Goal: Task Accomplishment & Management: Use online tool/utility

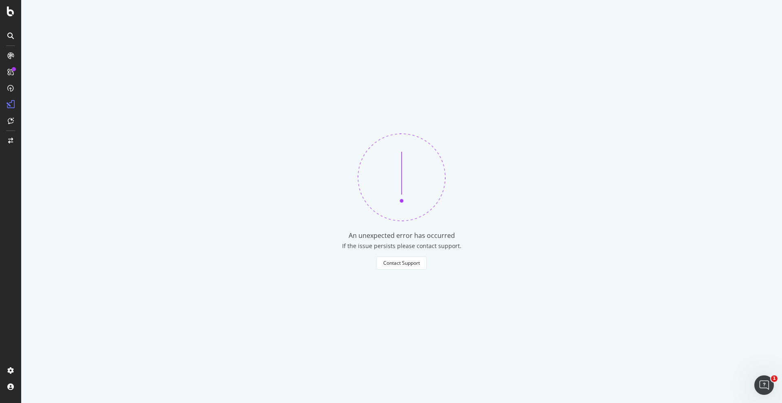
click at [317, 125] on div "An unexpected error has occurred If the issue persists please contact support. …" at bounding box center [401, 201] width 760 height 403
click at [42, 125] on div "CustomReports" at bounding box center [50, 126] width 40 height 8
click at [46, 127] on div "CustomReports" at bounding box center [50, 126] width 40 height 8
click at [50, 141] on div "DataExports" at bounding box center [46, 140] width 32 height 8
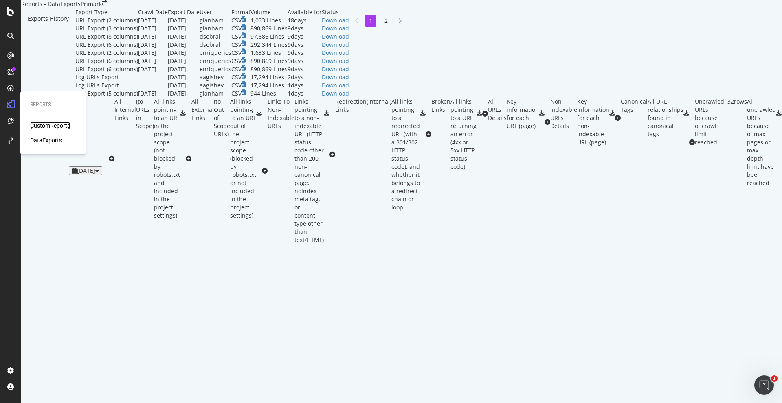
click at [48, 125] on div "CustomReports" at bounding box center [50, 126] width 40 height 8
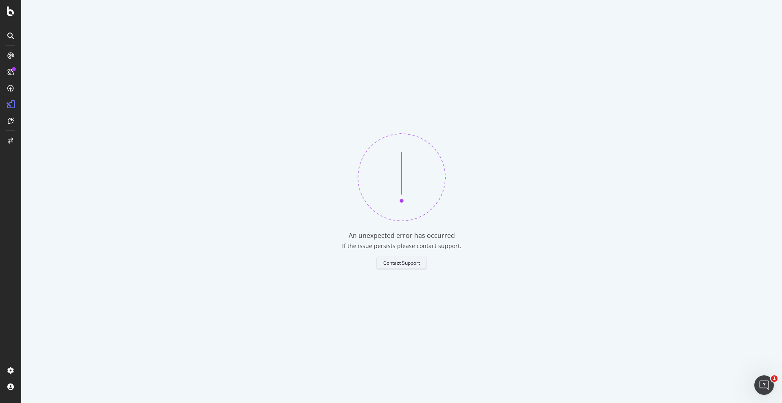
click at [394, 258] on div "Contact Support" at bounding box center [401, 263] width 37 height 11
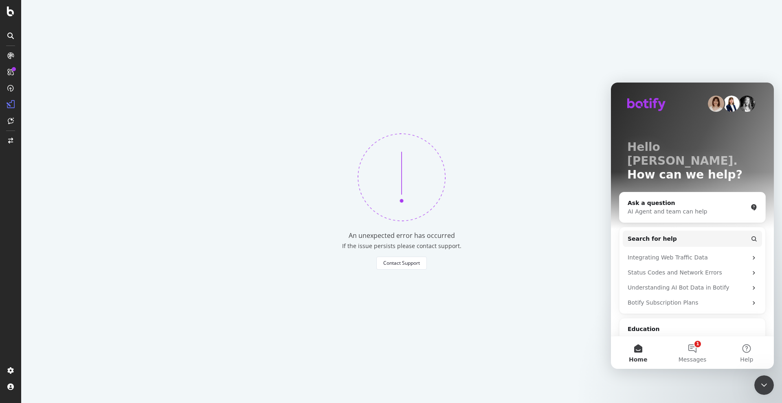
click at [507, 241] on div "An unexpected error has occurred If the issue persists please contact support. …" at bounding box center [401, 201] width 760 height 403
click at [59, 128] on div "CustomReports" at bounding box center [50, 126] width 40 height 8
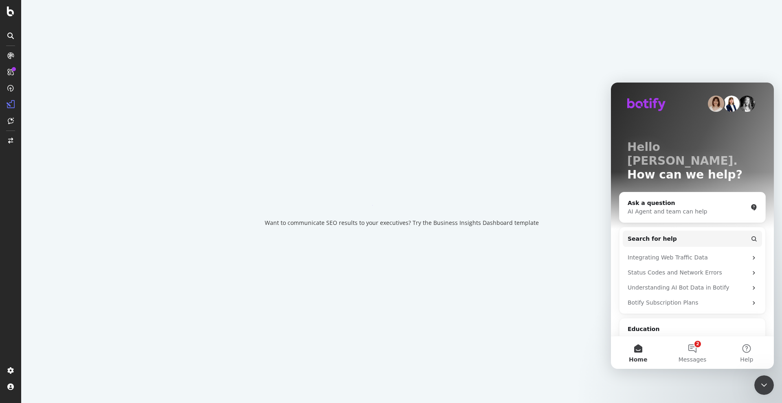
click at [281, 228] on div "Want to communicate SEO results to your executives? Try the Business Insights D…" at bounding box center [401, 201] width 760 height 403
click at [761, 388] on icon "Close Intercom Messenger" at bounding box center [764, 386] width 10 height 10
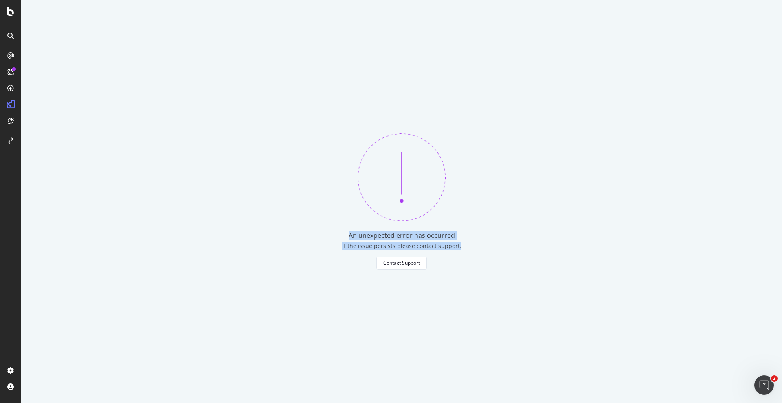
drag, startPoint x: 341, startPoint y: 230, endPoint x: 484, endPoint y: 243, distance: 143.9
click at [485, 243] on div "An unexpected error has occurred If the issue persists please contact support. …" at bounding box center [401, 201] width 760 height 403
click at [485, 243] on div "If the issue persists please contact support." at bounding box center [401, 249] width 760 height 15
click at [491, 244] on div "If the issue persists please contact support." at bounding box center [401, 249] width 760 height 15
click at [465, 221] on div "An unexpected error has occurred If the issue persists please contact support. …" at bounding box center [401, 201] width 760 height 403
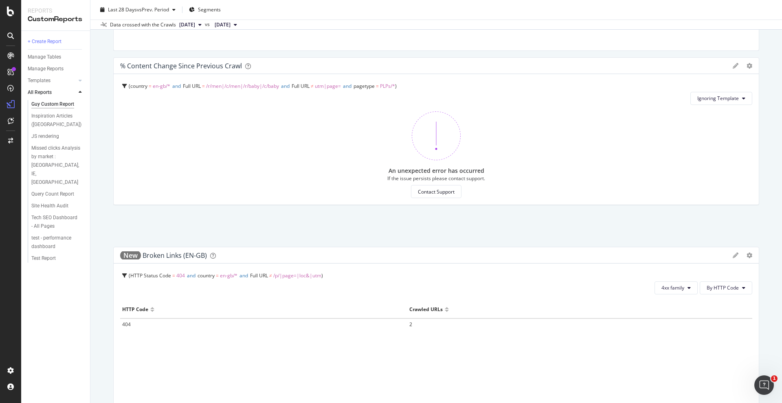
scroll to position [814, 0]
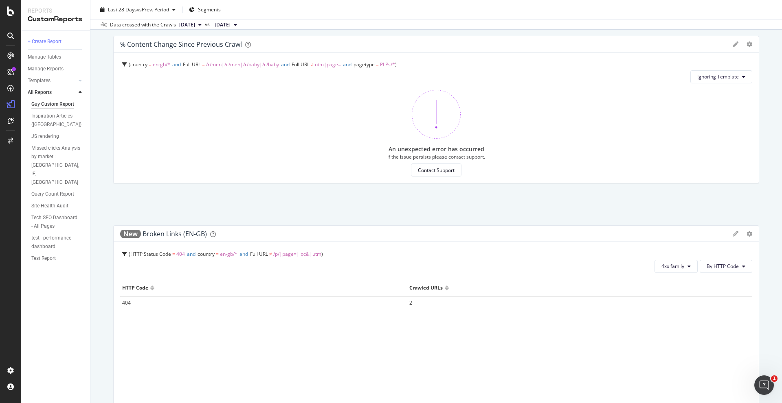
click at [421, 188] on div "% Content Change since Previous Crawl Pie Display Global View Table Edit Filter…" at bounding box center [436, 117] width 646 height 163
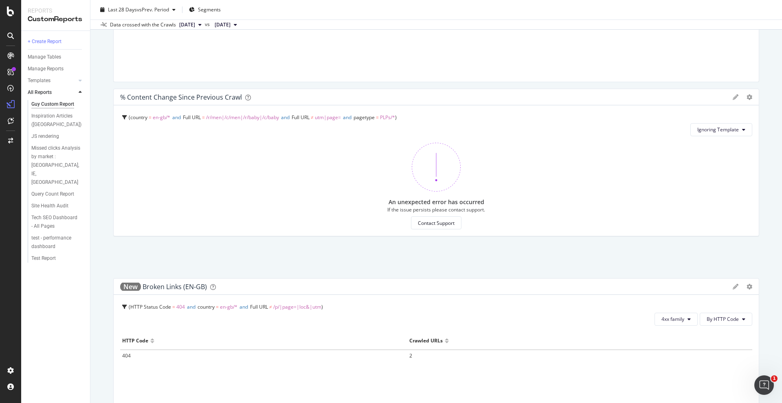
scroll to position [733, 0]
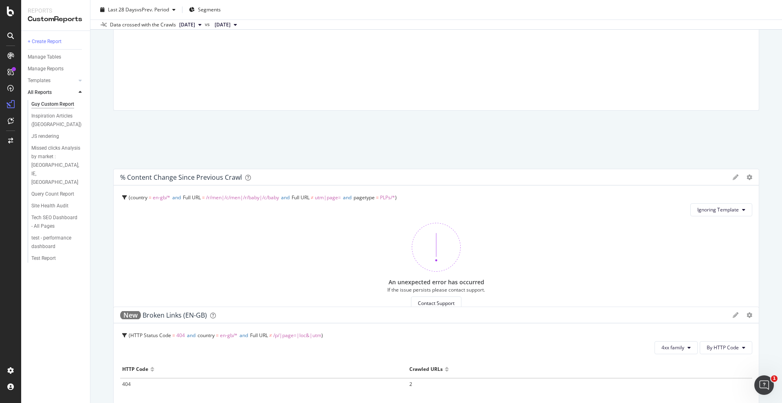
drag, startPoint x: 384, startPoint y: 178, endPoint x: 465, endPoint y: 215, distance: 89.7
click at [465, 223] on div "An unexpected error has occurred If the issue persists please contact support. …" at bounding box center [436, 266] width 632 height 87
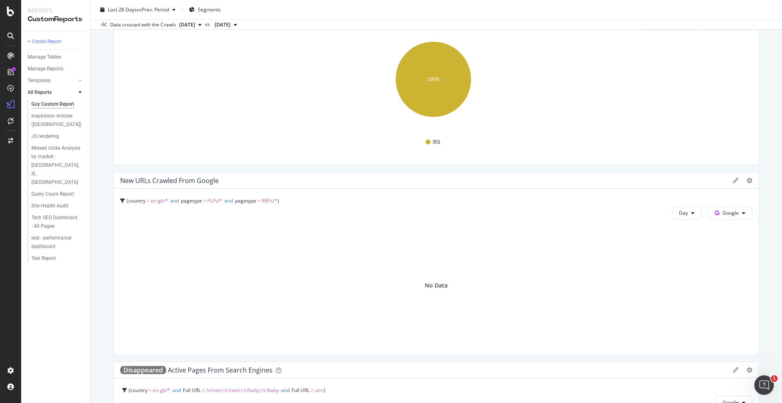
scroll to position [41, 0]
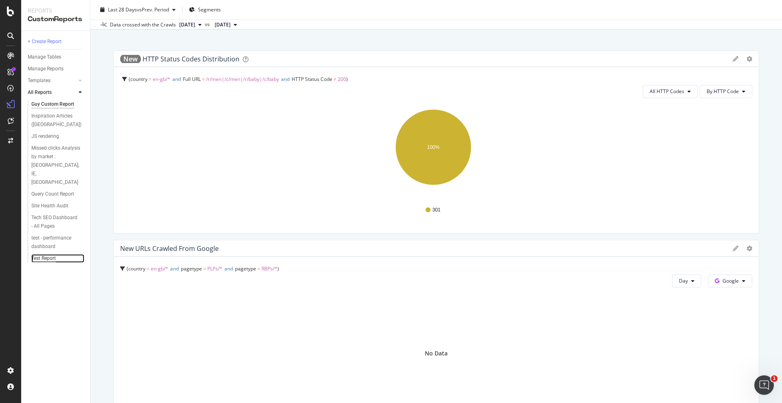
click at [48, 254] on div "Test Report" at bounding box center [43, 258] width 24 height 9
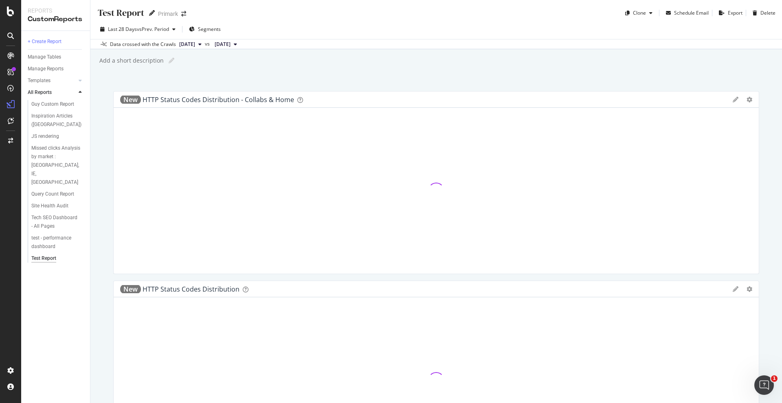
click at [150, 14] on icon at bounding box center [152, 13] width 6 height 6
click at [130, 11] on input "Test Report" at bounding box center [121, 12] width 48 height 11
click at [129, 11] on input "Test Report" at bounding box center [121, 12] width 48 height 11
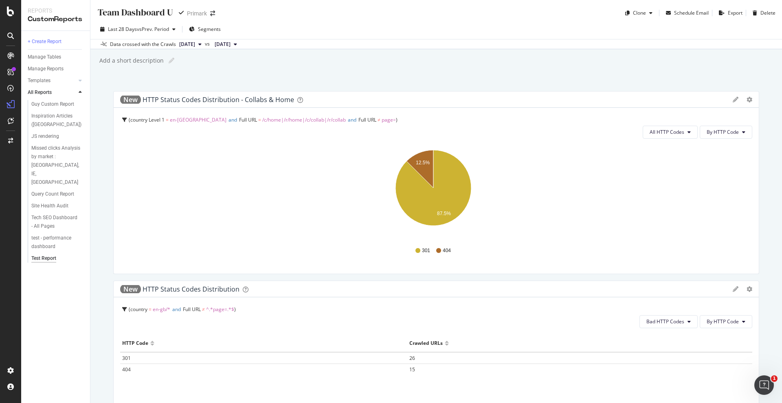
type input "Team Dashboard UK"
click at [175, 13] on div "Team Dashboard UK" at bounding box center [137, 13] width 81 height 13
click at [184, 12] on div at bounding box center [185, 13] width 10 height 6
click at [184, 12] on icon at bounding box center [186, 13] width 6 height 6
drag, startPoint x: 177, startPoint y: 13, endPoint x: 168, endPoint y: 13, distance: 9.0
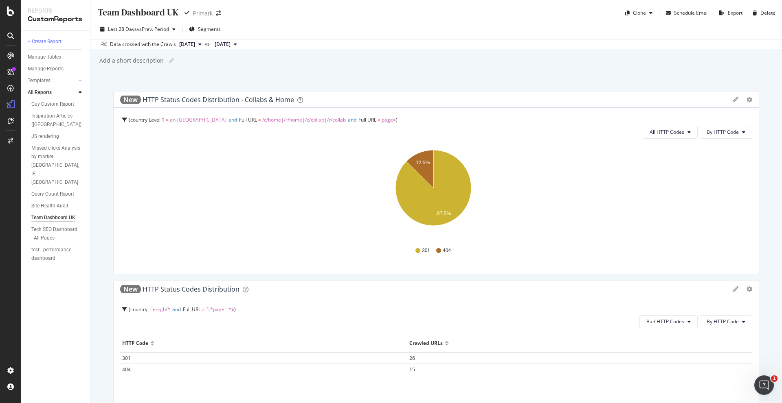
click at [168, 13] on input "Team Dashboard UK" at bounding box center [138, 12] width 83 height 11
type input "Team Dashboard EN-GB"
click at [199, 9] on div "Team Dashboard EN-GB Team Dashboard EN-GB" at bounding box center [150, 13] width 106 height 12
click at [203, 12] on div "Team Dashboard EN-GB Team Dashboard EN-GB Primark" at bounding box center [169, 13] width 145 height 13
click at [305, 20] on div "Last 28 Days vs Prev. Period Segments Data crossed with the Crawls 2025 Aug. 10…" at bounding box center [435, 35] width 691 height 30
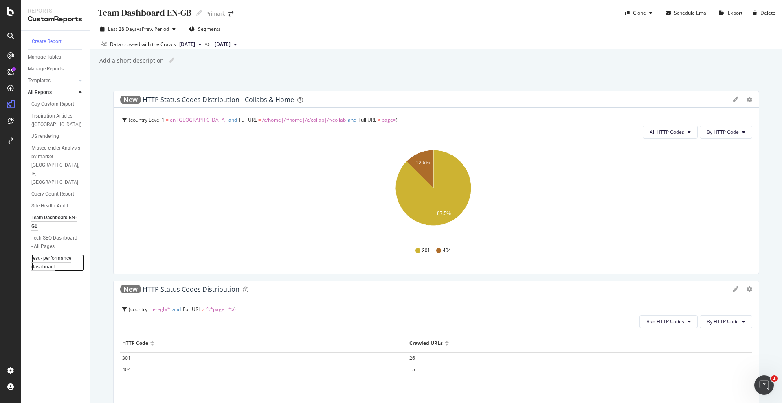
click at [61, 254] on div "test - performance dashboard" at bounding box center [54, 262] width 47 height 17
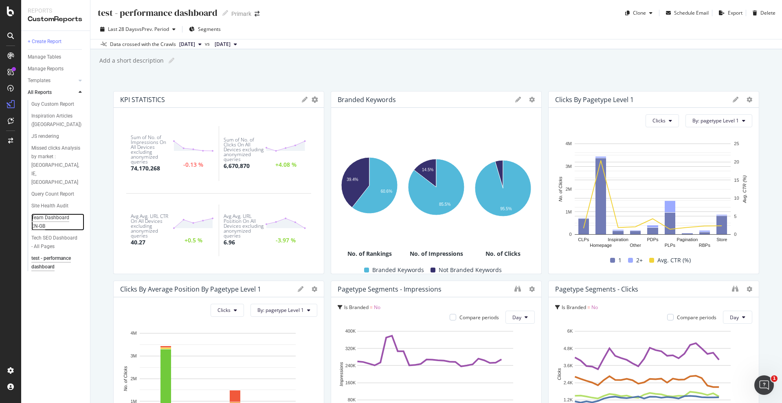
click at [56, 214] on div "Team Dashboard EN-GB" at bounding box center [54, 222] width 46 height 17
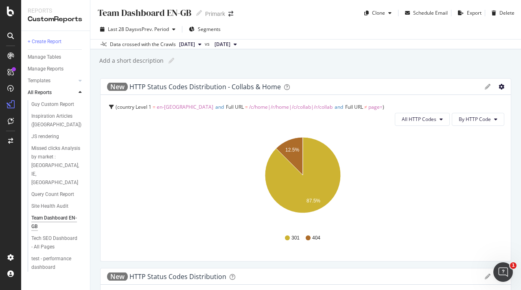
click at [499, 86] on icon "gear" at bounding box center [502, 87] width 6 height 6
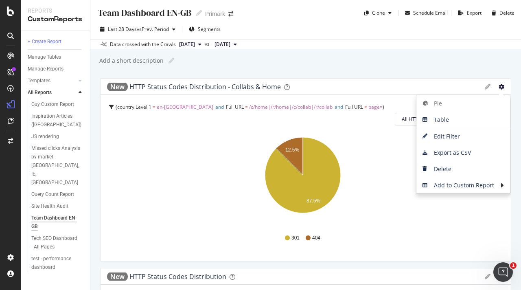
click at [499, 86] on icon "gear" at bounding box center [502, 87] width 6 height 6
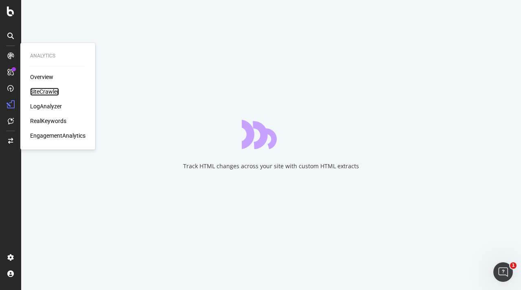
click at [46, 91] on div "SiteCrawler" at bounding box center [44, 92] width 29 height 8
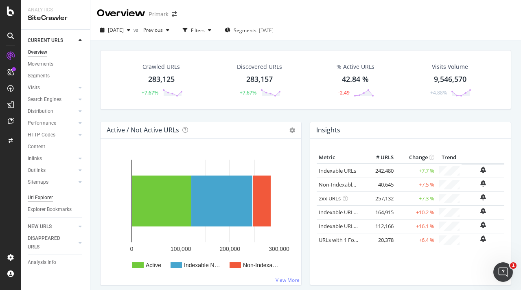
click at [48, 198] on div "Url Explorer" at bounding box center [40, 197] width 25 height 9
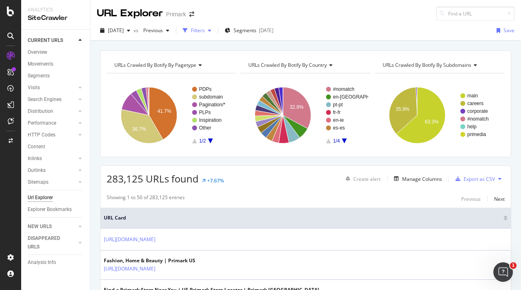
click at [205, 28] on div "Filters" at bounding box center [198, 30] width 14 height 7
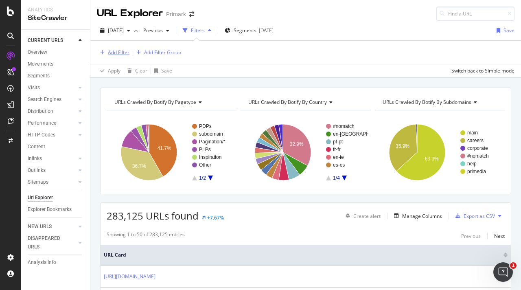
click at [124, 57] on button "Add Filter" at bounding box center [113, 53] width 33 height 10
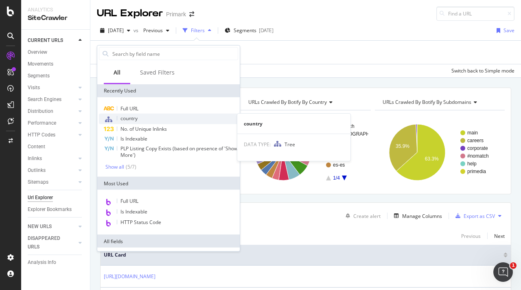
click at [133, 119] on span "country" at bounding box center [129, 118] width 17 height 7
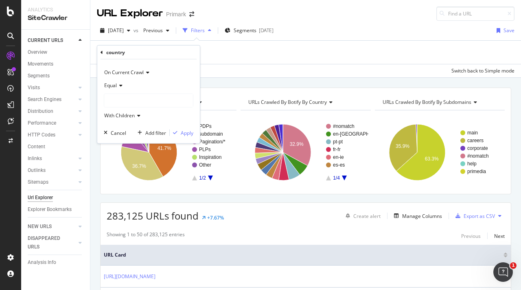
click at [122, 98] on div at bounding box center [148, 100] width 89 height 13
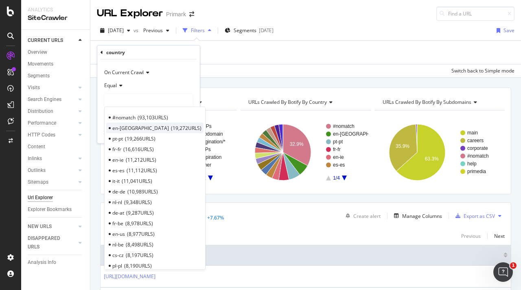
click at [125, 126] on span "en-[GEOGRAPHIC_DATA]" at bounding box center [140, 127] width 57 height 7
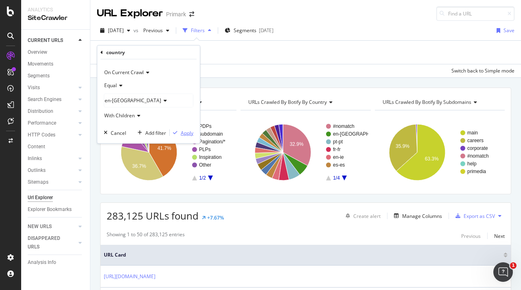
click at [183, 134] on div "Apply" at bounding box center [187, 132] width 13 height 7
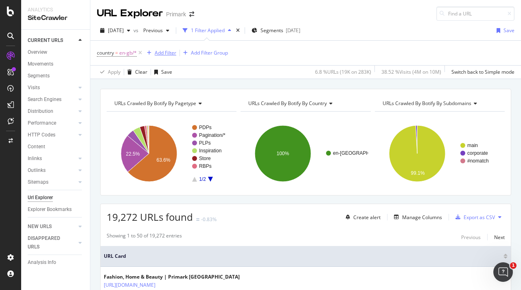
click at [159, 53] on div "Add Filter" at bounding box center [166, 52] width 22 height 7
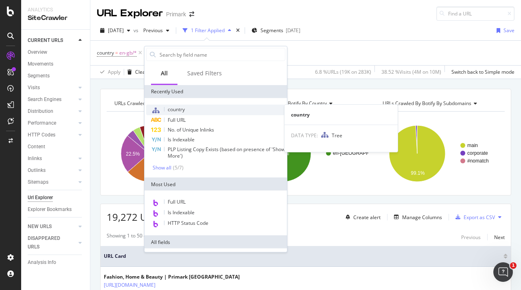
click at [184, 105] on div "country" at bounding box center [215, 110] width 139 height 11
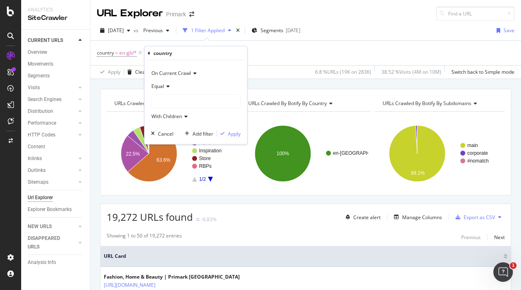
click at [172, 98] on div at bounding box center [195, 101] width 89 height 13
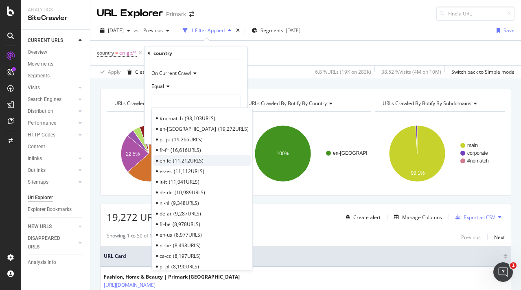
click at [206, 158] on div "en-ie 11,212 URLS" at bounding box center [201, 160] width 97 height 11
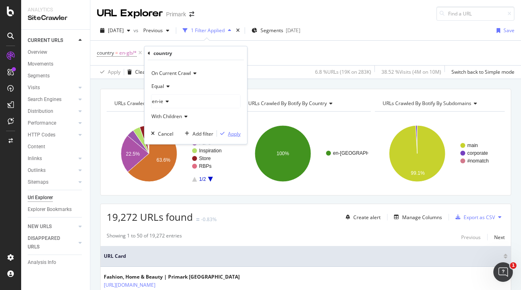
click at [228, 134] on div "Apply" at bounding box center [234, 133] width 13 height 7
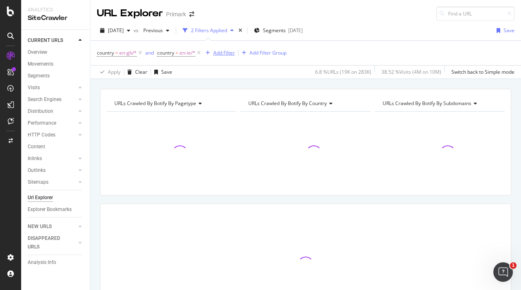
click at [225, 53] on div "Add Filter" at bounding box center [224, 52] width 22 height 7
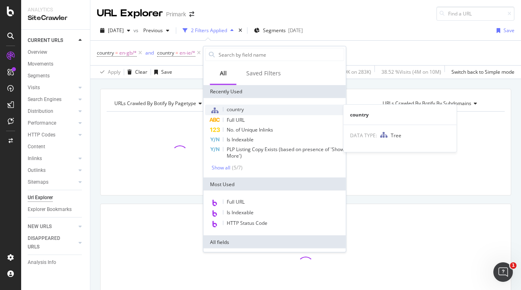
click at [242, 110] on span "country" at bounding box center [235, 109] width 17 height 7
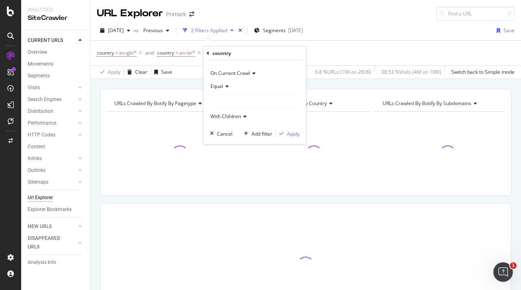
click at [231, 98] on div at bounding box center [254, 101] width 89 height 13
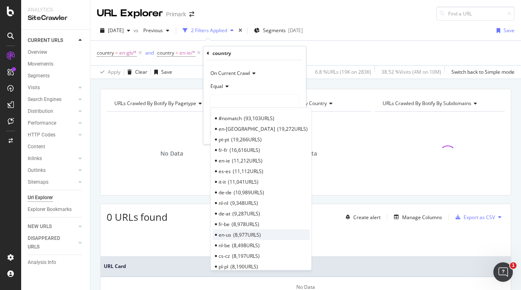
click at [242, 236] on span "8,977 URLS" at bounding box center [247, 234] width 28 height 7
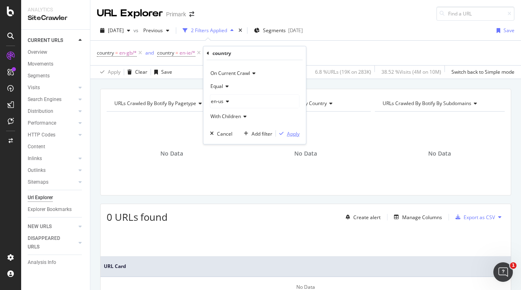
click at [291, 132] on div "Apply" at bounding box center [293, 133] width 13 height 7
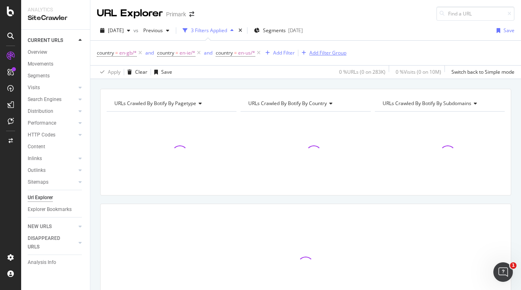
click at [315, 54] on div "Add Filter Group" at bounding box center [327, 52] width 37 height 7
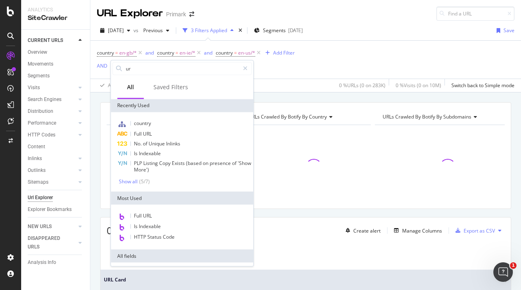
type input "url"
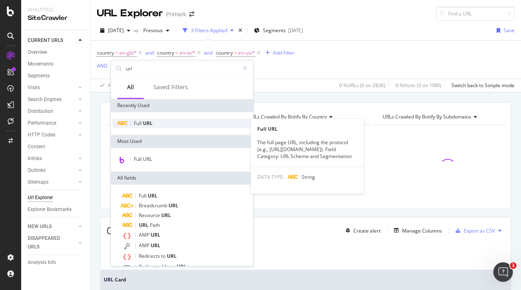
click at [181, 123] on div "Full URL" at bounding box center [181, 123] width 139 height 10
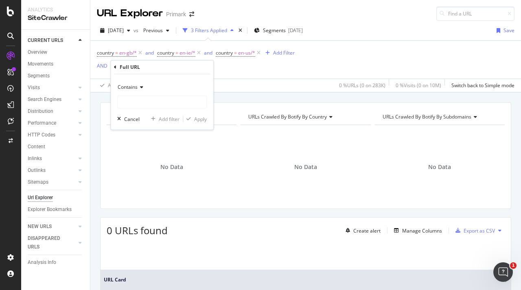
click at [144, 108] on div "Contains Cancel Add filter Apply" at bounding box center [162, 101] width 103 height 55
click at [138, 86] on icon at bounding box center [141, 87] width 6 height 5
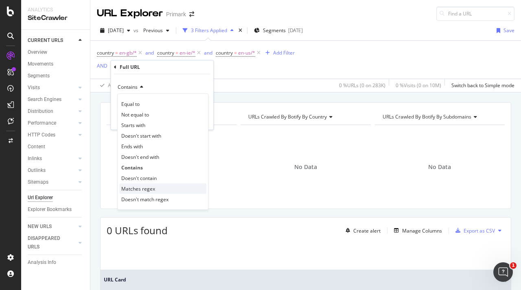
click at [167, 188] on div "Matches regex" at bounding box center [162, 188] width 87 height 11
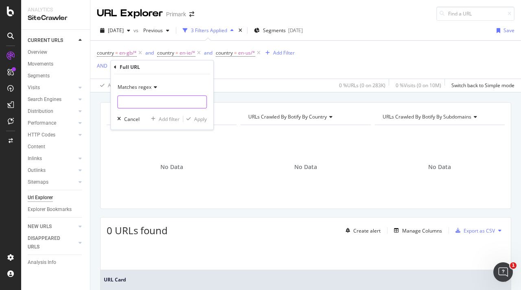
click at [150, 96] on input "text" at bounding box center [162, 101] width 89 height 13
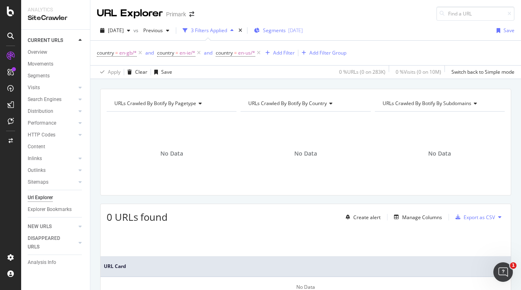
click at [303, 28] on div "[DATE]" at bounding box center [295, 30] width 15 height 7
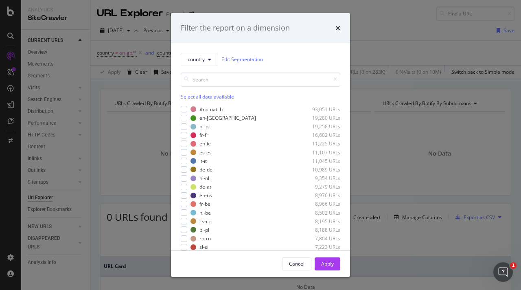
click at [350, 28] on div "Filter the report on a dimension country Edit Segmentation Select all data avai…" at bounding box center [260, 145] width 521 height 290
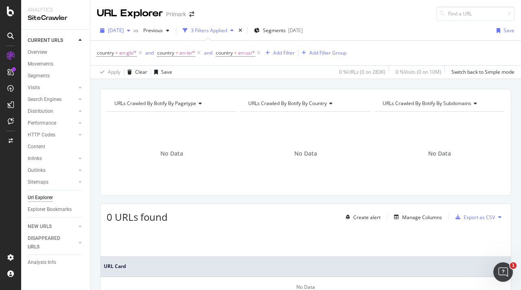
click at [134, 28] on div "button" at bounding box center [129, 30] width 10 height 5
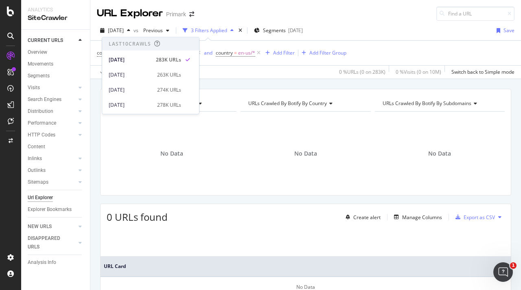
click at [361, 10] on div "URL Explorer Primark" at bounding box center [305, 10] width 431 height 21
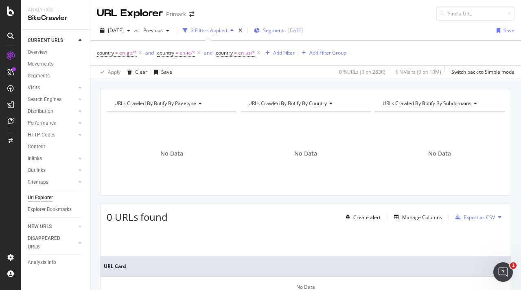
click at [286, 31] on span "Segments" at bounding box center [274, 30] width 23 height 7
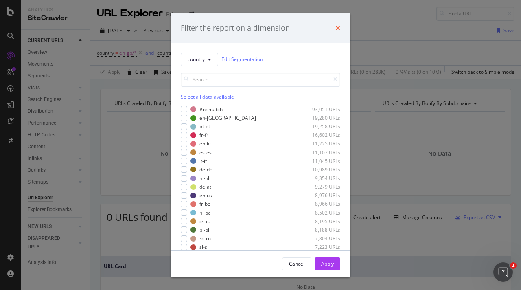
click at [337, 25] on icon "times" at bounding box center [337, 28] width 5 height 7
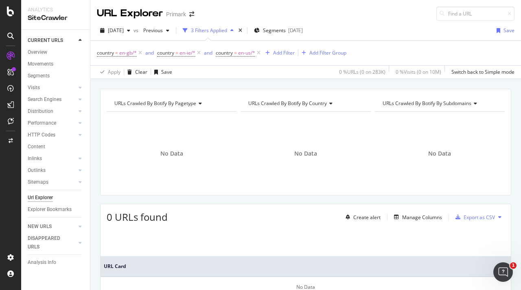
click at [368, 28] on div "[DATE] vs Previous 3 Filters Applied Segments [DATE] Save" at bounding box center [305, 32] width 431 height 16
click at [293, 52] on div "Add Filter" at bounding box center [284, 52] width 22 height 7
click at [404, 40] on div "country = en-gb/* and country = en-ie/* and country = en-us/* Add Filter Add Fi…" at bounding box center [305, 59] width 431 height 38
click at [346, 52] on div "Add Filter Group" at bounding box center [327, 52] width 37 height 7
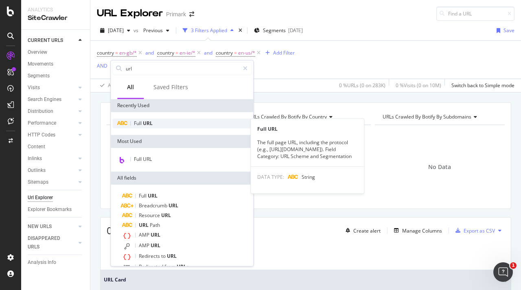
click at [157, 121] on div "Full URL" at bounding box center [181, 123] width 139 height 10
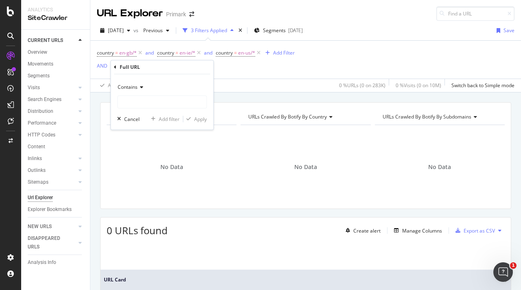
click at [142, 87] on icon at bounding box center [141, 87] width 6 height 5
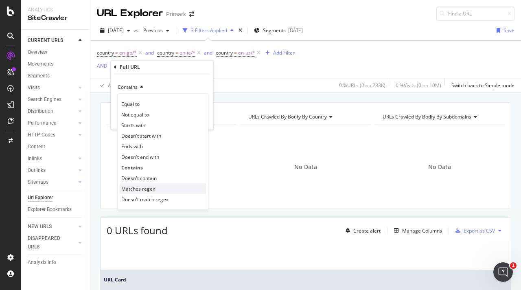
click at [158, 188] on div "Matches regex" at bounding box center [162, 188] width 87 height 11
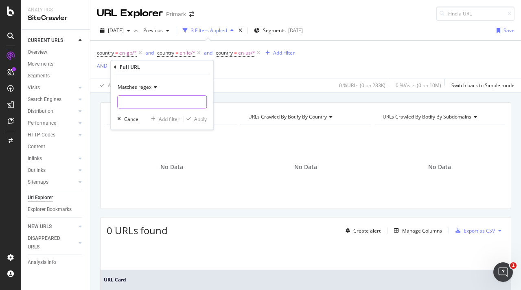
click at [144, 98] on input "text" at bounding box center [162, 101] width 89 height 13
type input "/c/|/r/"
click at [199, 124] on div "Matches regex /c/|/r/ Cancel Add filter Apply" at bounding box center [162, 101] width 103 height 55
click at [202, 118] on div "Apply" at bounding box center [200, 119] width 13 height 7
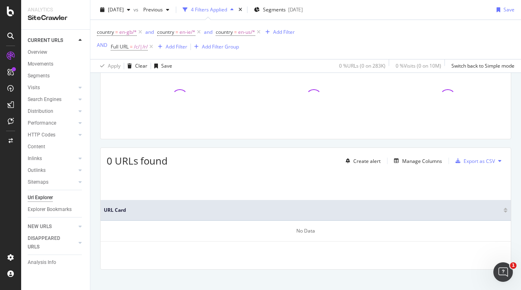
scroll to position [79, 0]
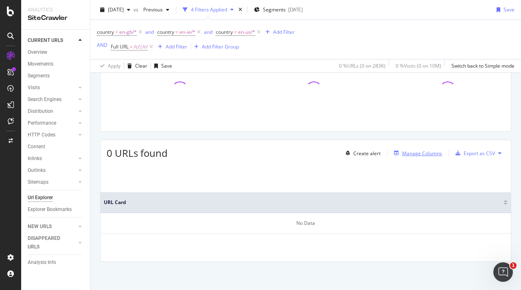
click at [426, 153] on div "Manage Columns" at bounding box center [422, 153] width 40 height 7
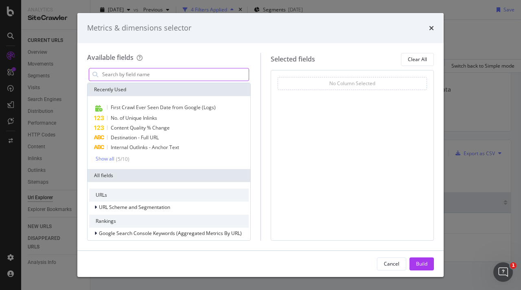
click at [131, 71] on input "modal" at bounding box center [174, 74] width 147 height 12
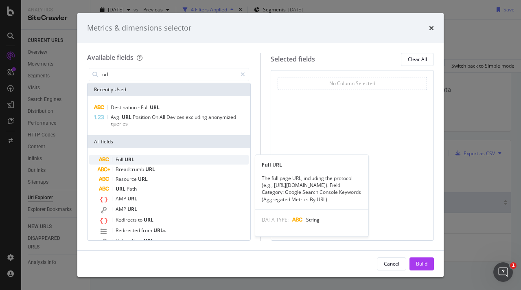
type input "url"
click at [136, 159] on div "Full URL" at bounding box center [174, 160] width 150 height 10
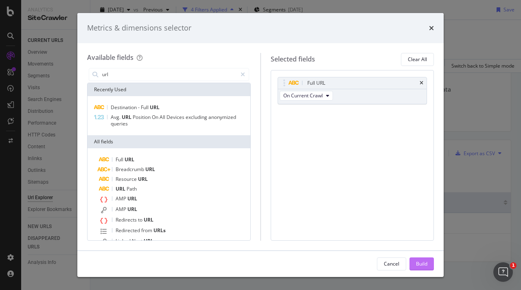
click at [423, 262] on div "Build" at bounding box center [421, 263] width 11 height 7
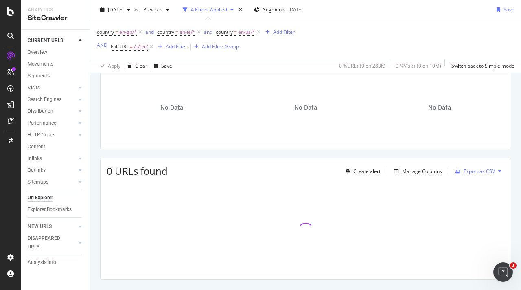
scroll to position [79, 0]
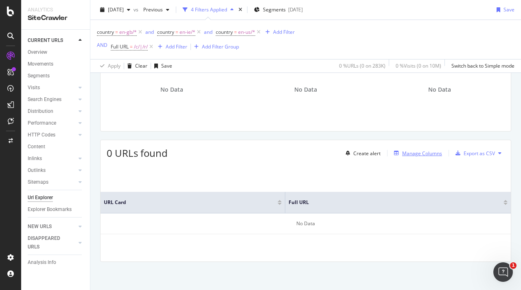
click at [406, 151] on div "Manage Columns" at bounding box center [422, 153] width 40 height 7
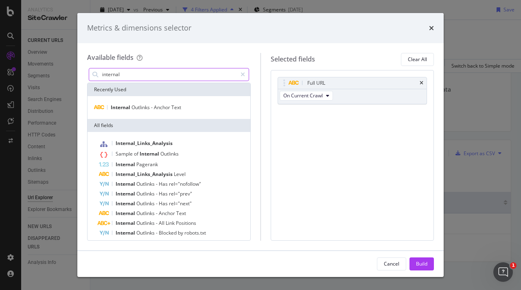
click at [101, 76] on div "modal" at bounding box center [95, 74] width 12 height 12
click at [131, 70] on input "internal" at bounding box center [169, 74] width 136 height 12
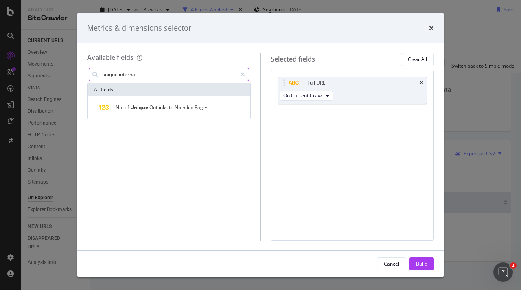
click at [120, 75] on input "unique internal" at bounding box center [169, 74] width 136 height 12
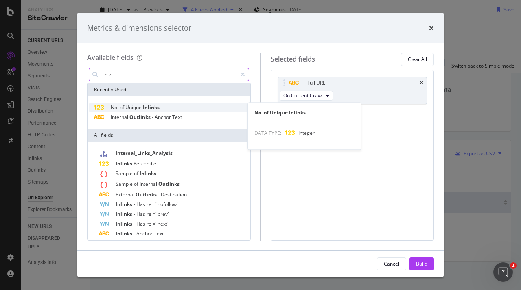
type input "links"
click at [157, 105] on span "Inlinks" at bounding box center [151, 107] width 17 height 7
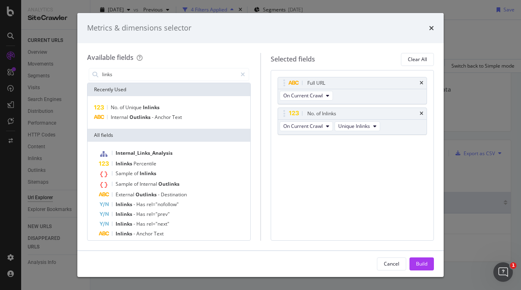
click at [420, 266] on div "Build" at bounding box center [421, 263] width 11 height 7
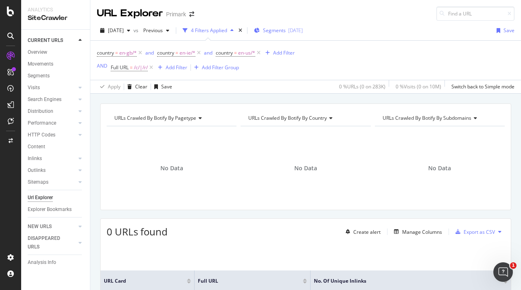
click at [286, 29] on span "Segments" at bounding box center [274, 30] width 23 height 7
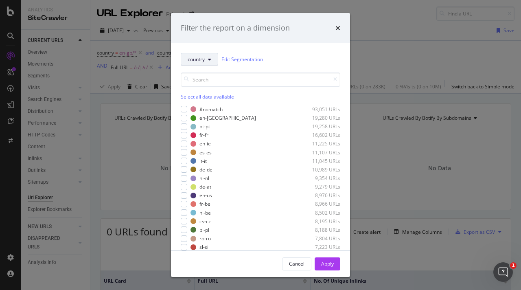
click at [204, 63] on button "country" at bounding box center [199, 59] width 37 height 13
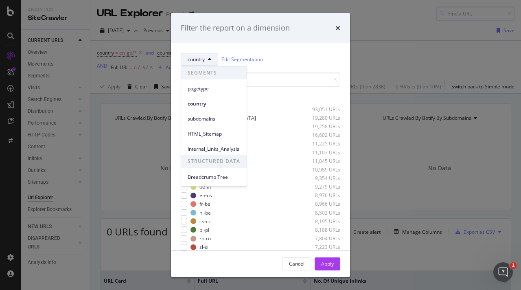
click at [209, 82] on div "pagetype" at bounding box center [214, 86] width 66 height 15
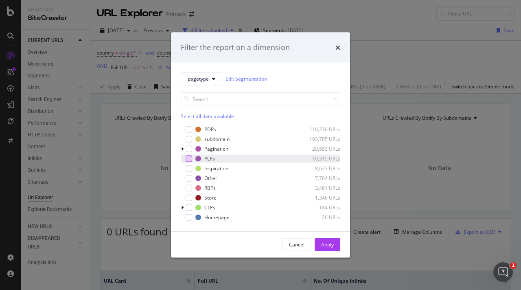
click at [187, 157] on div "modal" at bounding box center [189, 158] width 7 height 7
click at [330, 238] on div "Apply" at bounding box center [327, 244] width 13 height 12
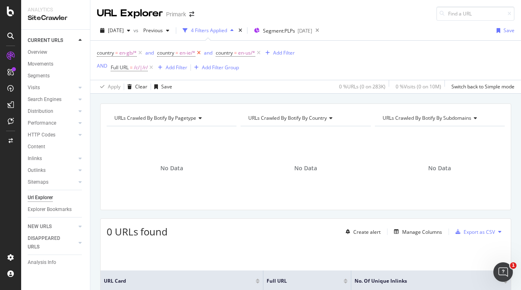
click at [199, 52] on icon at bounding box center [198, 53] width 7 height 8
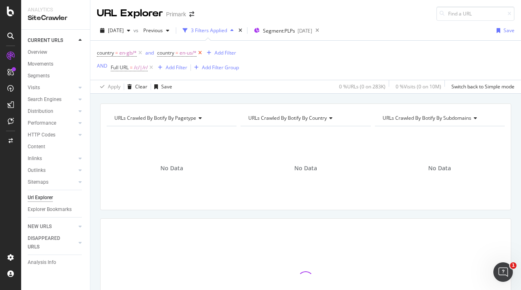
click at [201, 52] on icon at bounding box center [200, 53] width 7 height 8
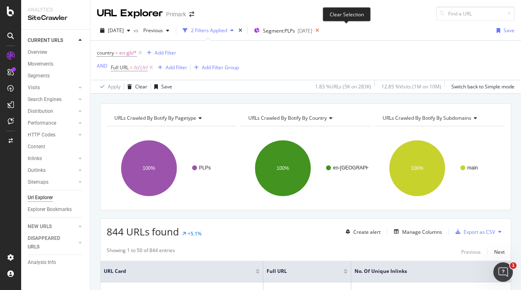
click at [322, 31] on icon at bounding box center [317, 30] width 10 height 11
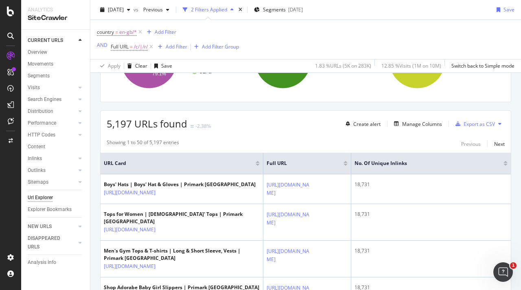
scroll to position [81, 0]
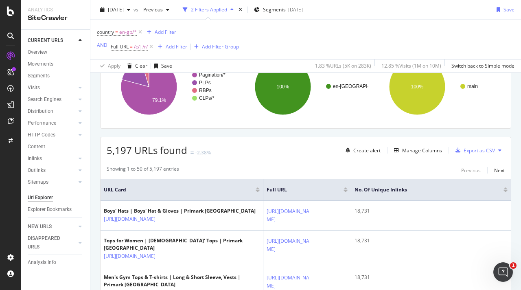
click at [497, 190] on div "No. of Unique Inlinks" at bounding box center [429, 190] width 149 height 8
click at [504, 191] on div at bounding box center [506, 191] width 4 height 2
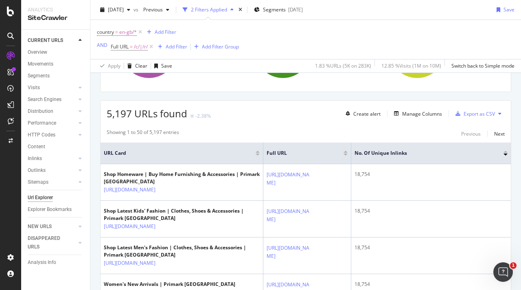
scroll to position [122, 0]
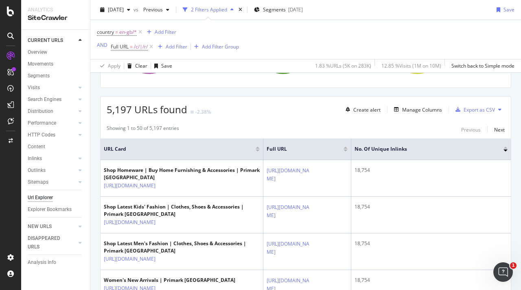
click at [504, 147] on div at bounding box center [506, 148] width 4 height 2
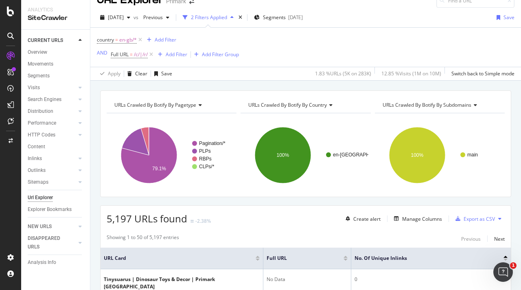
scroll to position [12, 0]
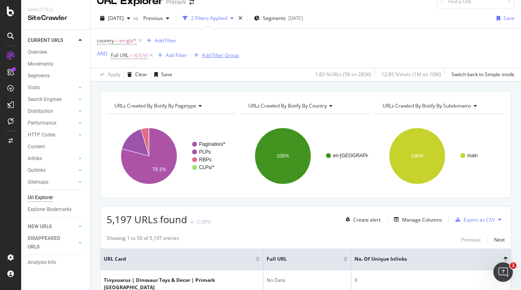
click at [217, 58] on div "Add Filter Group" at bounding box center [220, 55] width 37 height 7
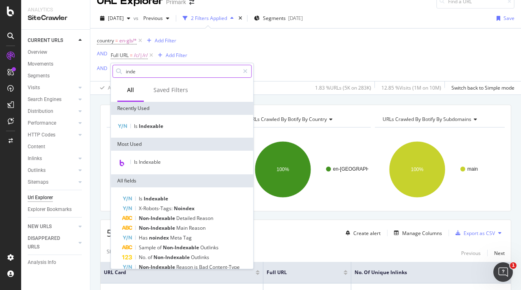
type input "index"
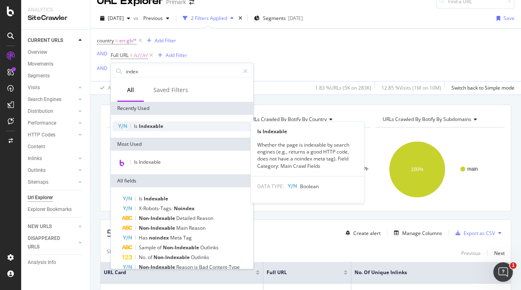
click at [174, 127] on div "Is Indexable" at bounding box center [181, 126] width 139 height 10
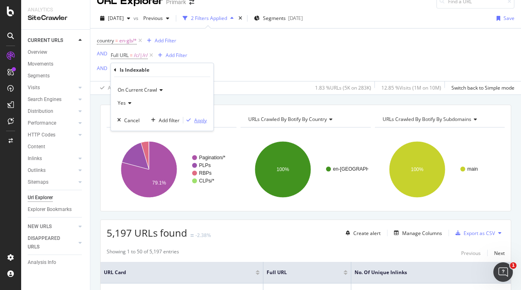
click at [201, 119] on div "Apply" at bounding box center [200, 120] width 13 height 7
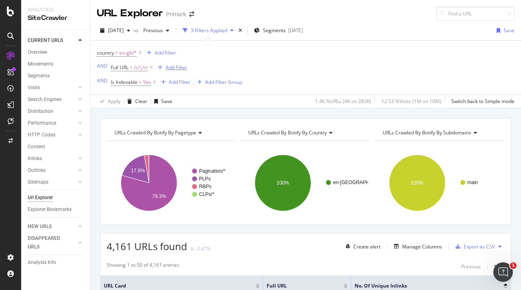
click at [178, 67] on div "Add Filter" at bounding box center [177, 67] width 22 height 7
click at [221, 83] on div "Add Filter Group" at bounding box center [223, 82] width 37 height 7
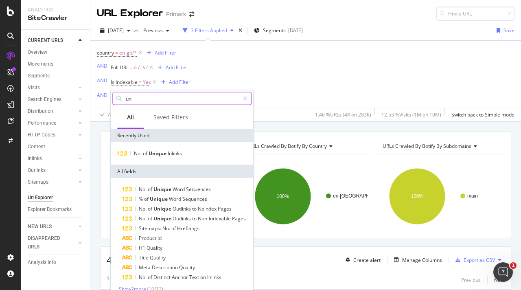
type input "u"
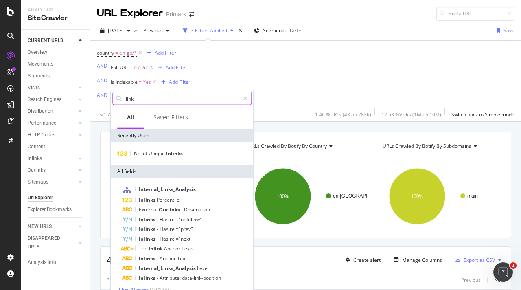
type input "links"
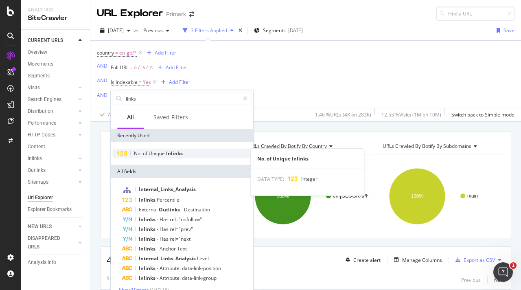
click at [175, 153] on span "Inlinks" at bounding box center [174, 153] width 17 height 7
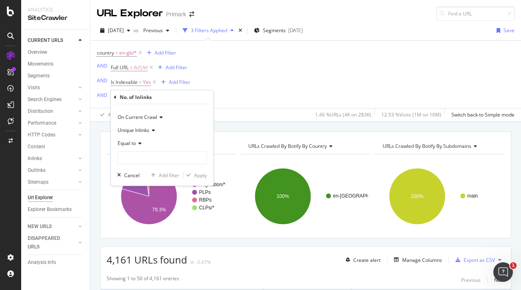
click at [134, 145] on span "Equal to" at bounding box center [127, 143] width 18 height 7
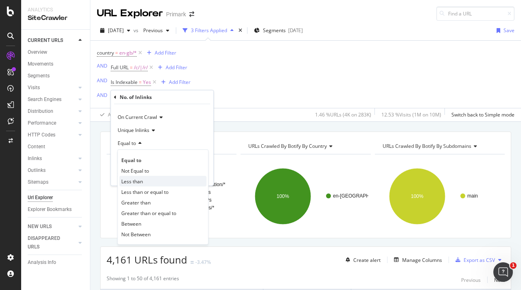
click at [138, 179] on span "Less than" at bounding box center [132, 181] width 22 height 7
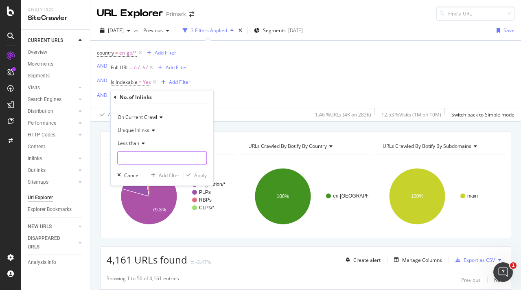
click at [149, 157] on input "number" at bounding box center [162, 157] width 90 height 13
type input "3"
click at [135, 146] on span "Less than" at bounding box center [129, 143] width 22 height 7
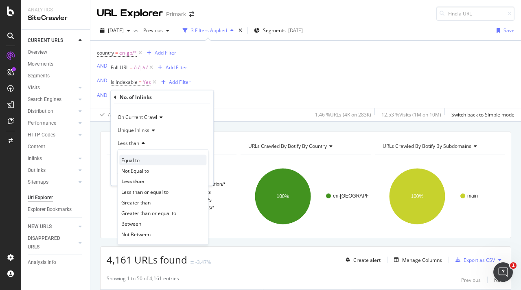
click at [162, 160] on div "Equal to" at bounding box center [162, 160] width 87 height 11
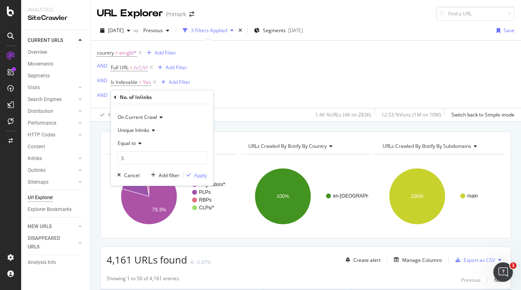
click at [139, 146] on div "Equal to" at bounding box center [162, 143] width 90 height 13
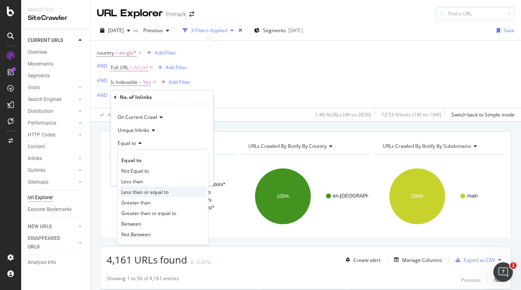
click at [177, 189] on div "Less than or equal to" at bounding box center [162, 191] width 87 height 11
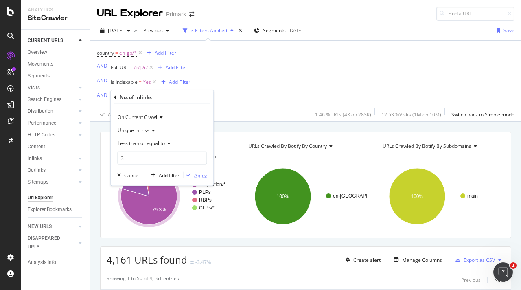
click at [199, 175] on div "Apply" at bounding box center [200, 174] width 13 height 7
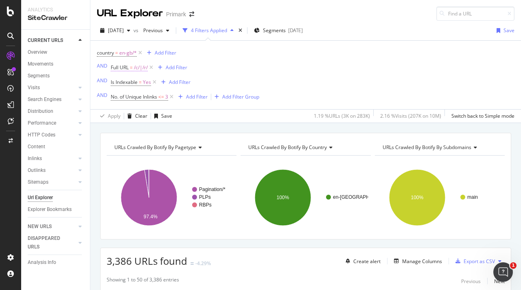
click at [140, 68] on span "/c/|/r/" at bounding box center [141, 67] width 14 height 11
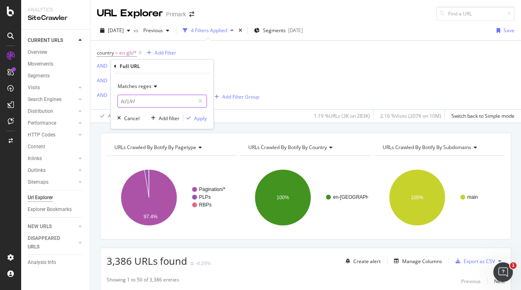
click at [151, 98] on input "/c/|/r/" at bounding box center [156, 100] width 77 height 13
click at [143, 102] on input "/c/|/r/" at bounding box center [156, 100] width 77 height 13
type input "/c/|/r/|/a/"
click at [201, 117] on div "Apply" at bounding box center [200, 118] width 13 height 7
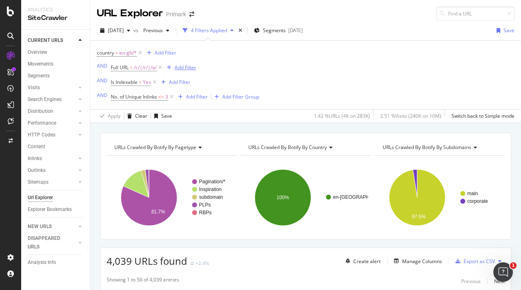
click at [189, 66] on div "Add Filter" at bounding box center [186, 67] width 22 height 7
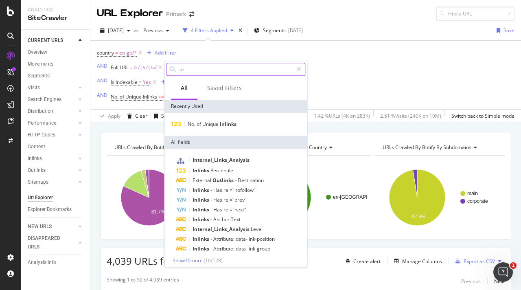
type input "url"
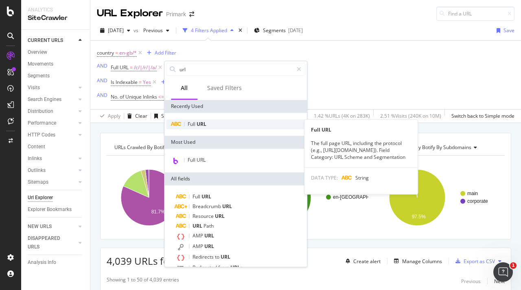
click at [203, 128] on div "Full URL" at bounding box center [235, 124] width 139 height 10
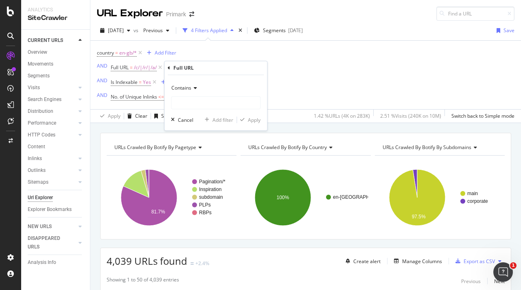
click at [194, 88] on icon at bounding box center [194, 87] width 6 height 5
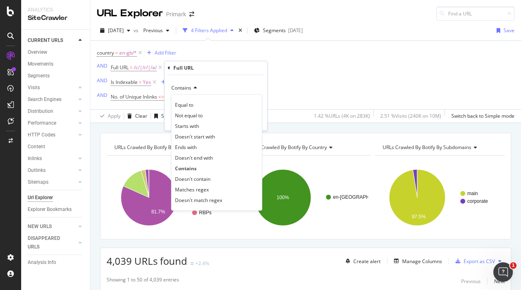
click at [210, 176] on div "Doesn't contain" at bounding box center [216, 178] width 87 height 11
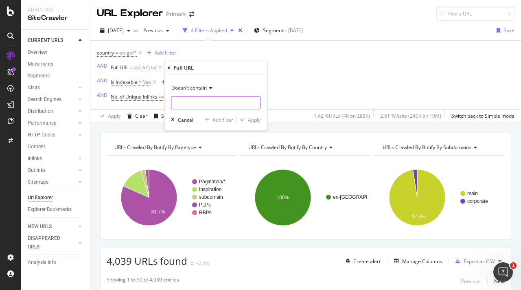
click at [202, 105] on input "text" at bounding box center [215, 102] width 89 height 13
type input "/p/"
click at [251, 122] on div "Apply" at bounding box center [254, 119] width 13 height 7
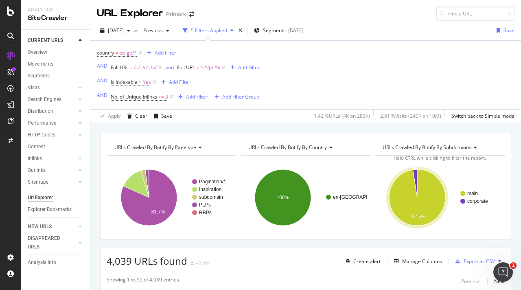
click at [298, 92] on div "country = en-gb/* Add Filter AND Full URL = /c/|/r/|/a/ and Full URL ≠ ^.*/p/.*…" at bounding box center [306, 75] width 418 height 68
click at [203, 68] on span "^.*/p/.*$" at bounding box center [210, 67] width 20 height 11
click at [204, 65] on span "^.*/p/.*$" at bounding box center [210, 67] width 20 height 11
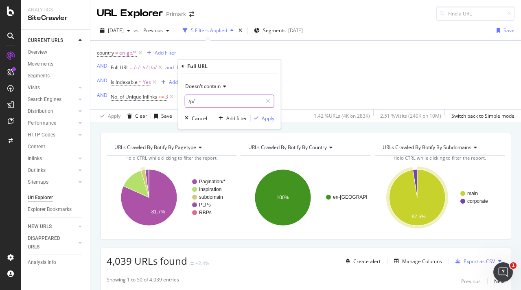
click at [201, 101] on input "/p/" at bounding box center [223, 100] width 77 height 13
click at [202, 101] on input "/p/" at bounding box center [223, 100] width 77 height 13
type input "page="
click at [266, 116] on div "Apply" at bounding box center [268, 118] width 13 height 7
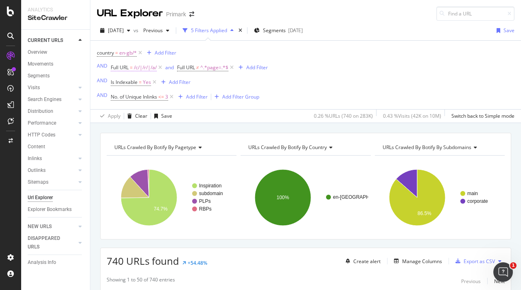
click at [151, 67] on span "/c/|/r/|/a/" at bounding box center [145, 67] width 23 height 11
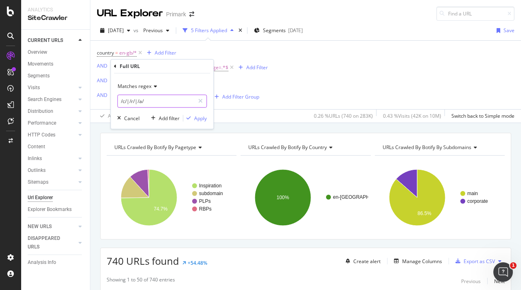
click at [159, 100] on input "/c/|/r/|/a/" at bounding box center [156, 100] width 77 height 13
click at [159, 99] on input "/c/|/r/|/a/" at bounding box center [156, 100] width 77 height 13
click at [161, 100] on input "/c/|/r/|/a/" at bounding box center [156, 100] width 77 height 13
click at [149, 100] on input "/c/|/r/|/a/" at bounding box center [156, 100] width 77 height 13
click at [165, 100] on input "/c/|/r/|/a/" at bounding box center [156, 100] width 77 height 13
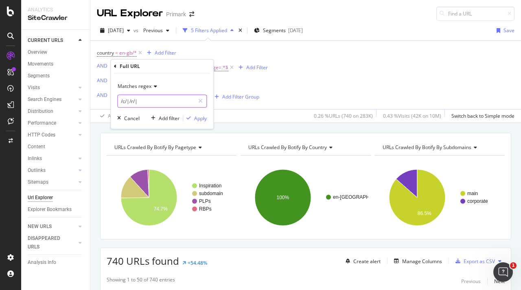
type input "/c/|/r/"
click at [202, 117] on div "Apply" at bounding box center [200, 118] width 13 height 7
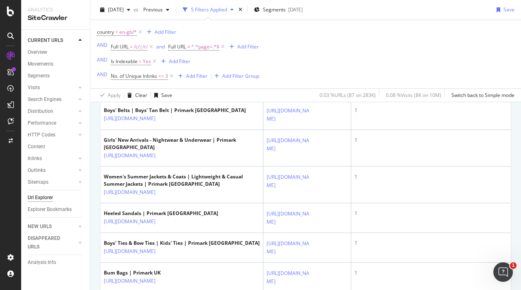
scroll to position [1343, 0]
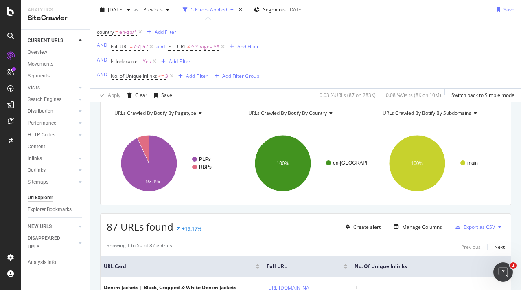
scroll to position [41, 0]
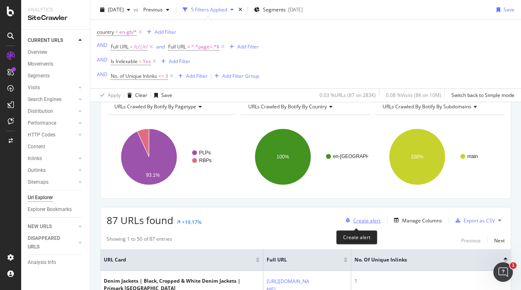
click at [354, 220] on div "Create alert" at bounding box center [366, 220] width 27 height 7
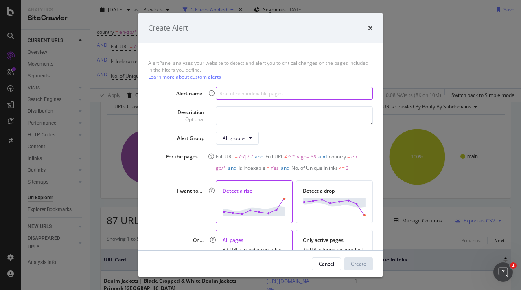
click at [246, 96] on input "modal" at bounding box center [294, 93] width 157 height 13
click at [237, 96] on input "modal" at bounding box center [294, 93] width 157 height 13
click at [237, 82] on div "AlertPanel analyzes your website to detect and alert you to critical changes on…" at bounding box center [260, 146] width 244 height 207
click at [230, 92] on input "modal" at bounding box center [294, 93] width 157 height 13
click at [233, 82] on div "AlertPanel analyzes your website to detect and alert you to critical changes on…" at bounding box center [260, 146] width 244 height 207
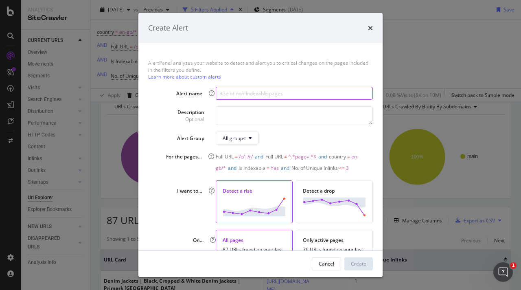
click at [233, 92] on input "modal" at bounding box center [294, 93] width 157 height 13
click at [234, 82] on div "AlertPanel analyzes your website to detect and alert you to critical changes on…" at bounding box center [260, 146] width 244 height 207
click at [230, 92] on input "modal" at bounding box center [294, 93] width 157 height 13
click at [221, 96] on input "modal" at bounding box center [294, 93] width 157 height 13
type input "PLPs with Poor Internal Linking (EN-GB)"
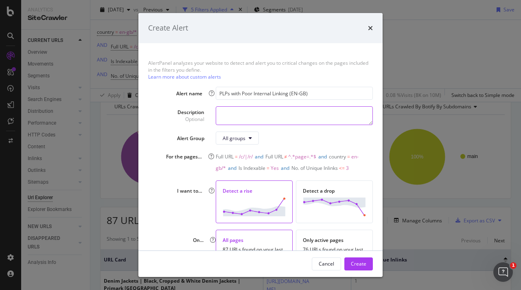
click at [241, 114] on textarea "modal" at bounding box center [294, 115] width 157 height 19
drag, startPoint x: 249, startPoint y: 114, endPoint x: 257, endPoint y: 114, distance: 8.5
click at [249, 114] on textarea "modal" at bounding box center [294, 115] width 157 height 19
paste textarea "Alerts for Orphaned PLPs, or PLPs with poor internal linking"
click at [360, 113] on textarea "Alerts for Orphaned PLPs, or PLPs with poor internal linking." at bounding box center [294, 115] width 157 height 19
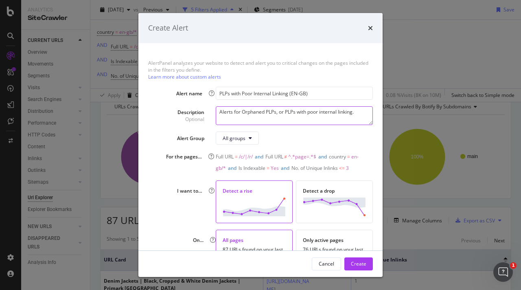
paste textarea "Non-paginated, indexable only"
type textarea "Alerts for Orphaned PLPs, or PLPs with poor internal linking. Non-paginated, in…"
click at [241, 138] on div "All groups" at bounding box center [234, 138] width 23 height 7
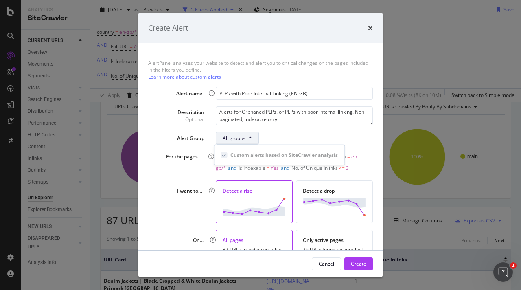
click at [243, 134] on button "All groups" at bounding box center [237, 137] width 43 height 13
click at [284, 131] on div "All groups" at bounding box center [294, 137] width 157 height 13
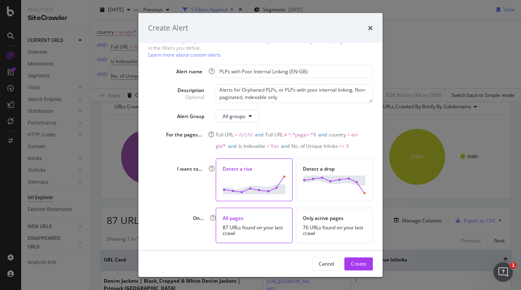
scroll to position [23, 0]
click at [244, 174] on div "Detect a rise" at bounding box center [254, 179] width 77 height 42
click at [313, 221] on div "Only active pages 76 URLs found on your last crawl" at bounding box center [334, 224] width 77 height 35
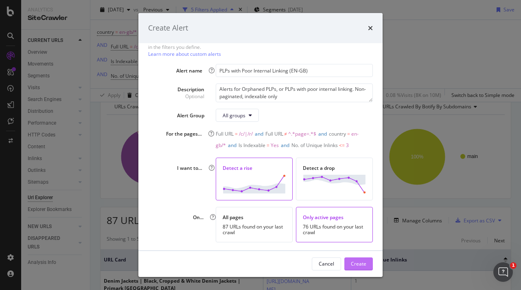
click at [357, 265] on div "Create" at bounding box center [358, 263] width 15 height 7
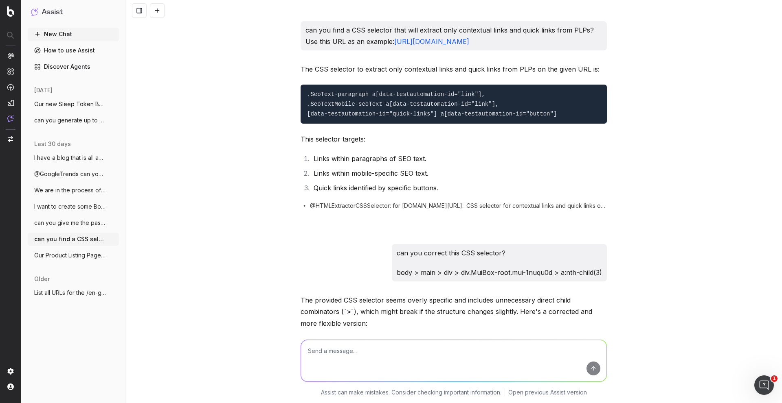
scroll to position [2211, 0]
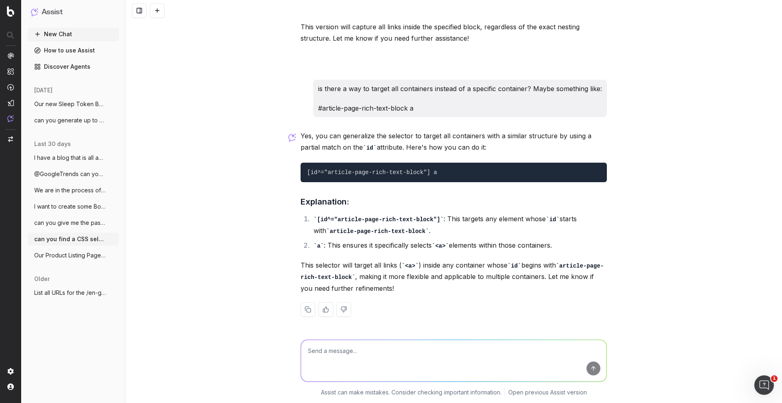
click at [75, 172] on span "@GoogleTrends can you analyse google tre" at bounding box center [70, 174] width 72 height 8
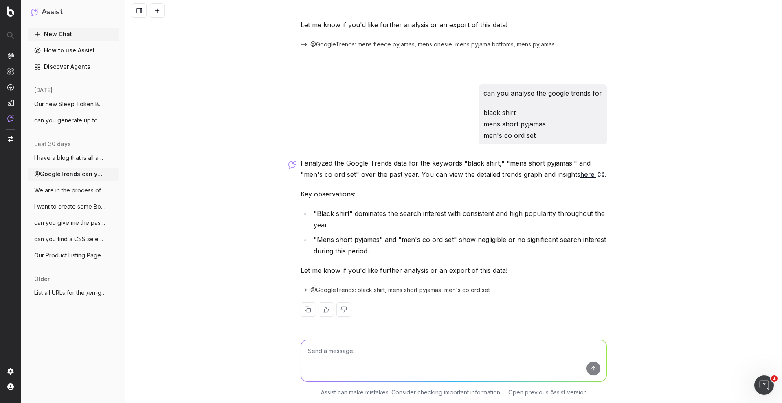
scroll to position [676, 0]
click at [369, 353] on textarea at bounding box center [453, 361] width 305 height 42
type textarea "can you check the google trends for keyword "halloween" and keyword "christmas""
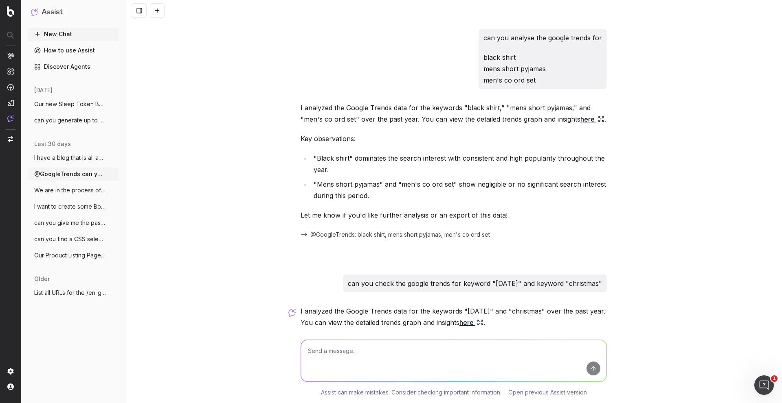
scroll to position [894, 0]
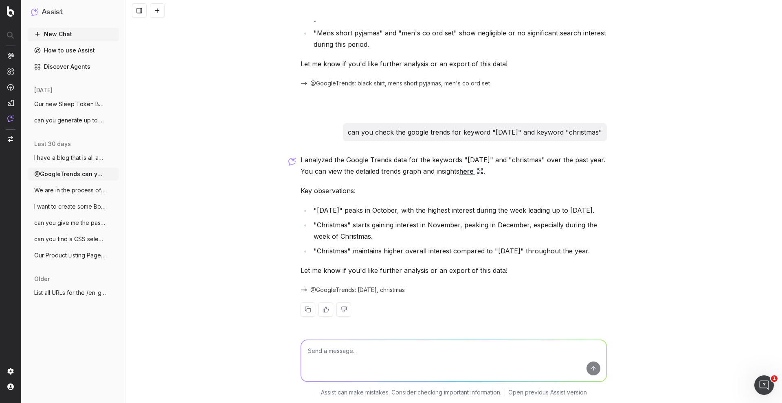
click at [483, 166] on link "here" at bounding box center [471, 171] width 24 height 11
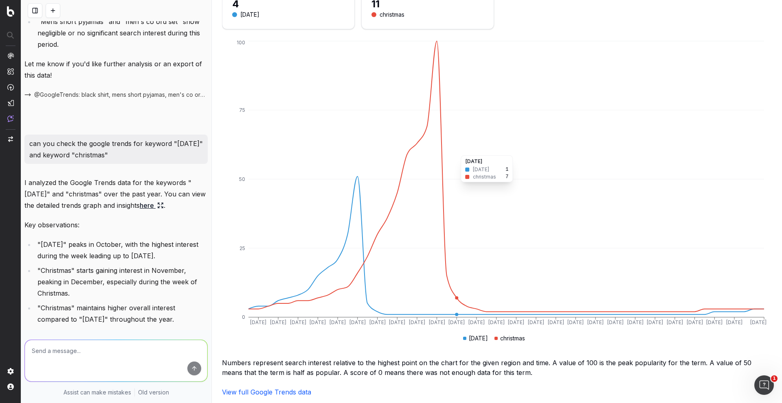
scroll to position [0, 0]
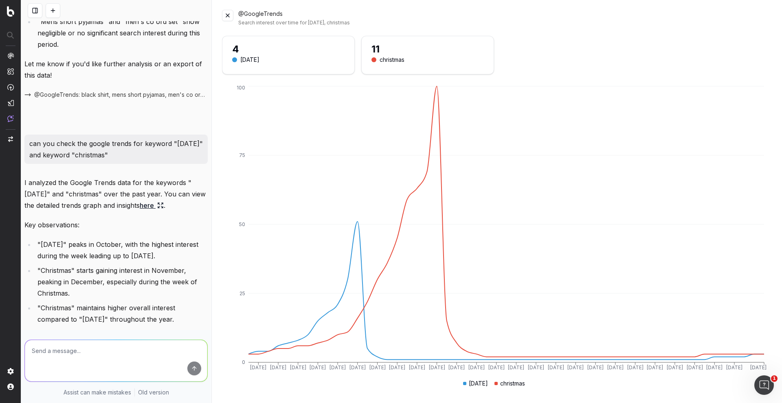
drag, startPoint x: 418, startPoint y: 52, endPoint x: 353, endPoint y: 53, distance: 64.7
click at [418, 53] on div "11" at bounding box center [427, 49] width 112 height 13
click at [325, 54] on div "4" at bounding box center [288, 49] width 112 height 13
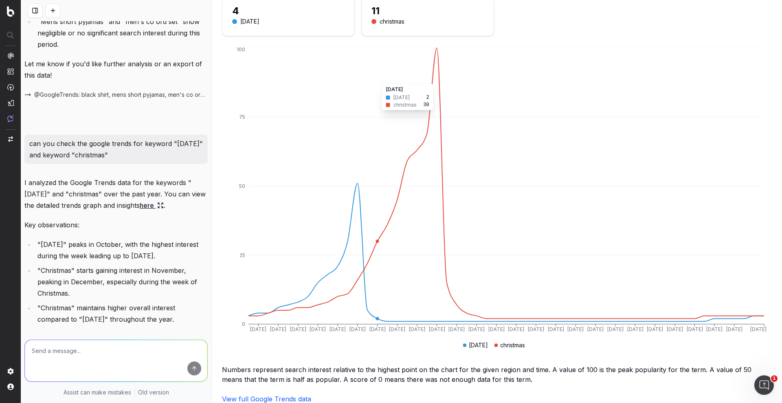
scroll to position [45, 0]
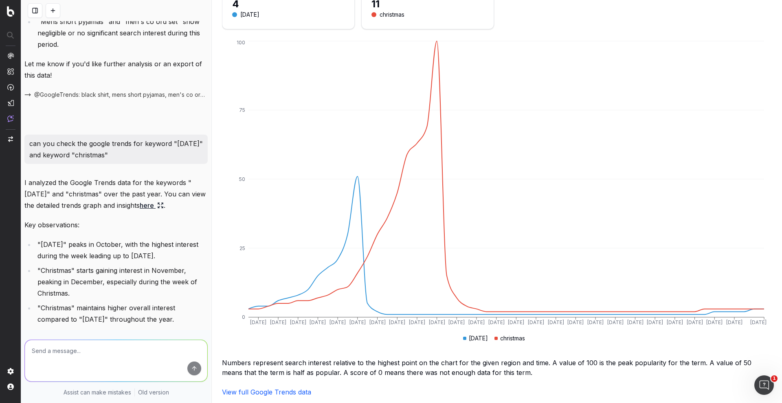
click at [286, 397] on div "@GoogleTrends Search interest over time for halloween, christmas 4 halloween 11…" at bounding box center [497, 201] width 570 height 403
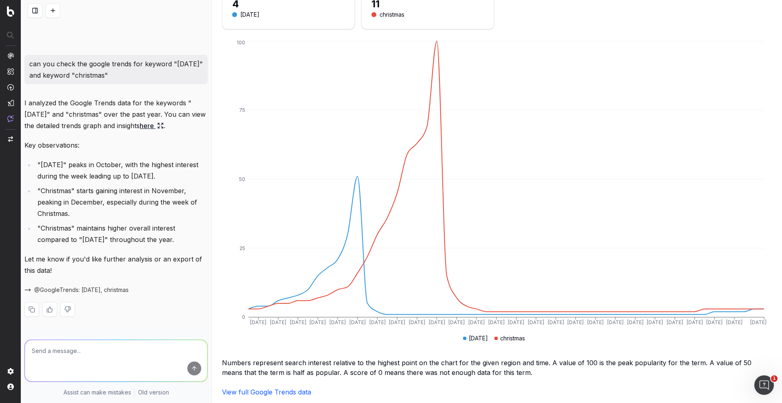
click at [281, 393] on div "View full Google Trends data" at bounding box center [497, 393] width 550 height 10
click at [282, 389] on link "View full Google Trends data" at bounding box center [266, 392] width 89 height 8
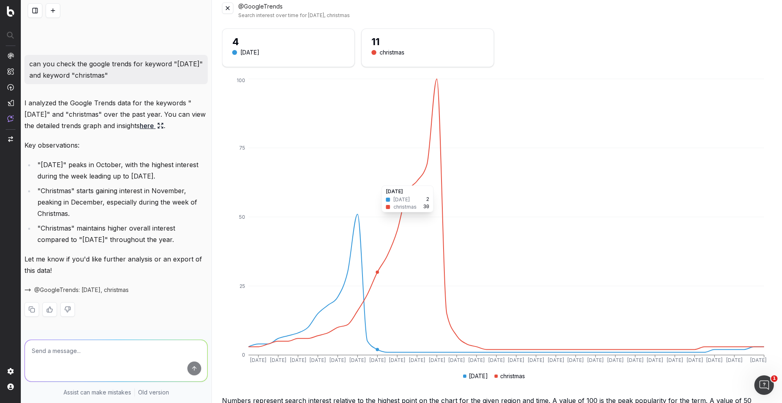
scroll to position [0, 0]
